Goal: Task Accomplishment & Management: Manage account settings

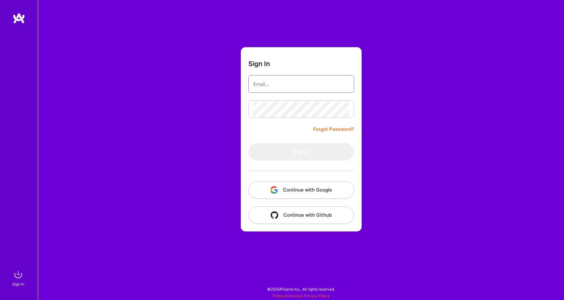
click at [284, 88] on input "email" at bounding box center [301, 84] width 96 height 16
type input "[EMAIL_ADDRESS][DOMAIN_NAME]"
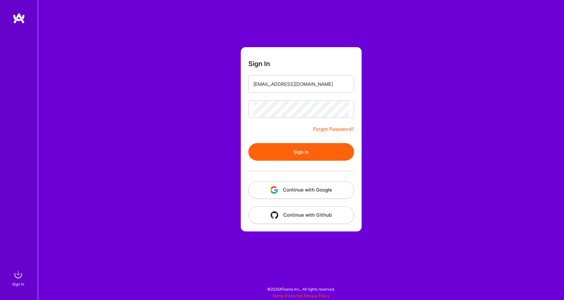
click at [294, 155] on button "Sign In" at bounding box center [301, 152] width 106 height 18
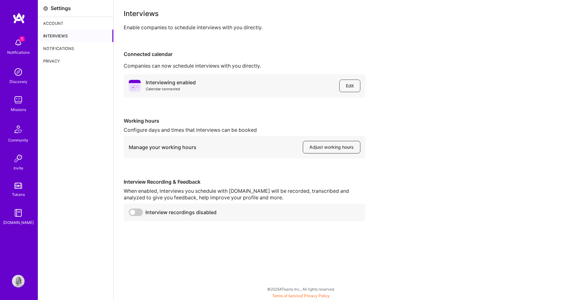
click at [318, 148] on span "Adjust working hours" at bounding box center [331, 147] width 44 height 6
click at [350, 86] on span "Edit" at bounding box center [350, 86] width 8 height 6
click at [19, 36] on div "1 Notifications" at bounding box center [18, 46] width 39 height 22
click at [339, 151] on button "Adjust working hours" at bounding box center [332, 147] width 58 height 13
